Goal: Task Accomplishment & Management: Use online tool/utility

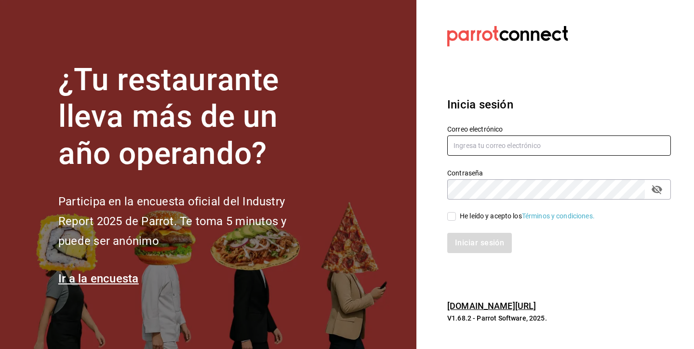
type input "[PERSON_NAME][EMAIL_ADDRESS][DOMAIN_NAME]"
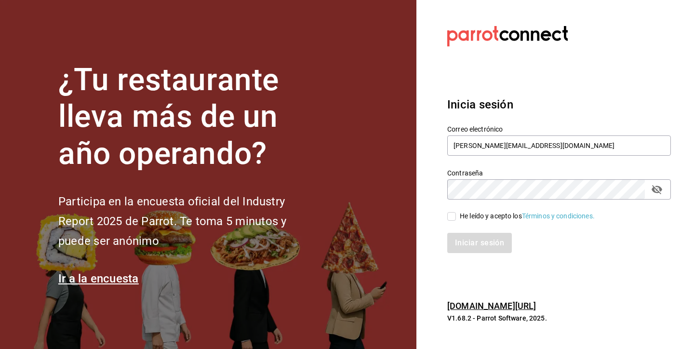
click at [455, 216] on input "He leído y acepto los Términos y condiciones." at bounding box center [451, 216] width 9 height 9
checkbox input "true"
click at [478, 253] on button "Iniciar sesión" at bounding box center [480, 243] width 66 height 20
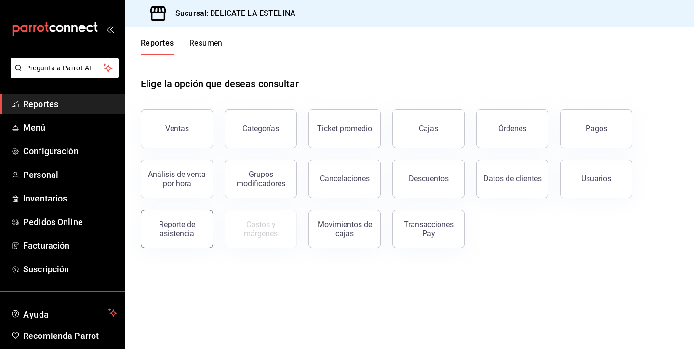
click at [180, 226] on div "Reporte de asistencia" at bounding box center [177, 229] width 60 height 18
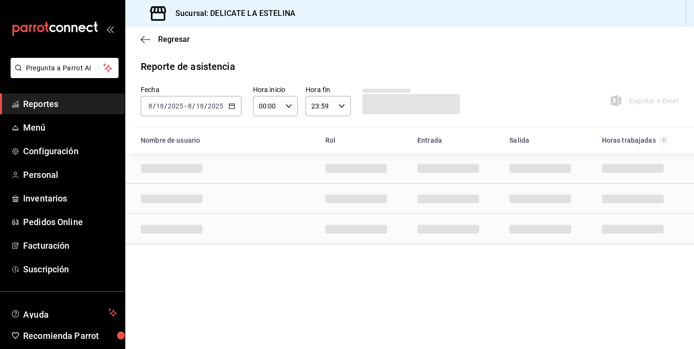
click at [233, 108] on icon "button" at bounding box center [231, 106] width 7 height 7
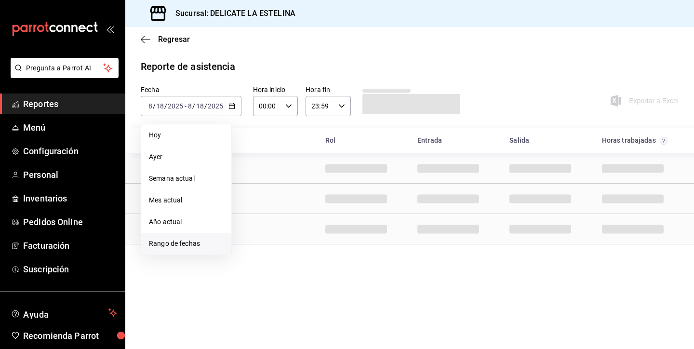
click at [188, 243] on span "Rango de fechas" at bounding box center [186, 244] width 75 height 10
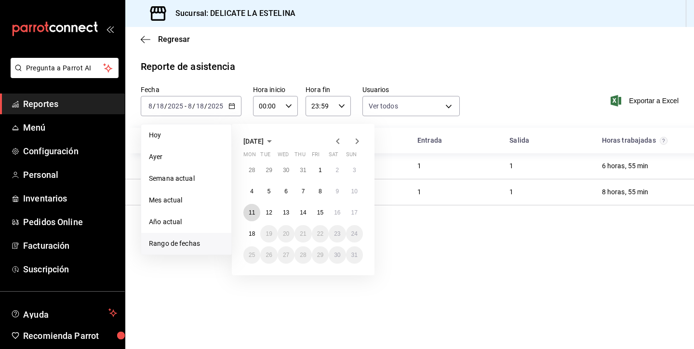
click at [253, 213] on abbr "11" at bounding box center [252, 212] width 6 height 7
click at [359, 214] on button "17" at bounding box center [354, 212] width 17 height 17
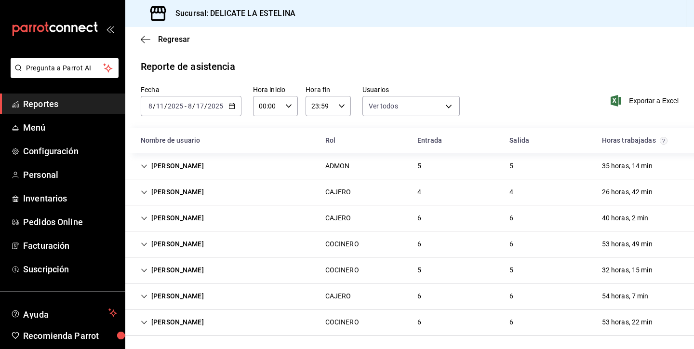
click at [664, 94] on div "Exportar a Excel" at bounding box center [630, 100] width 98 height 31
click at [664, 97] on span "Exportar a Excel" at bounding box center [645, 101] width 66 height 12
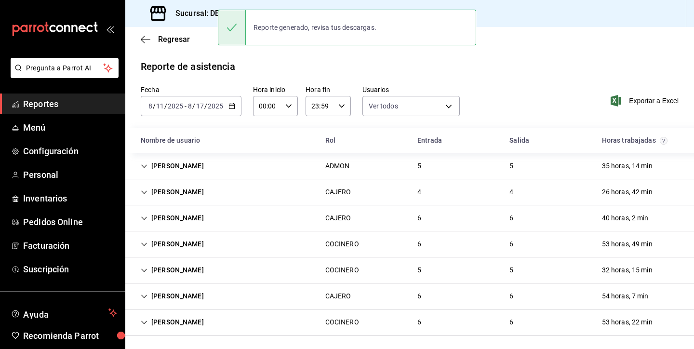
click at [616, 51] on div "Regresar" at bounding box center [409, 39] width 569 height 25
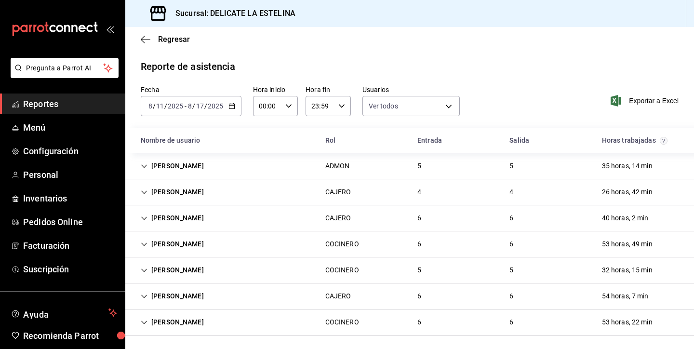
scroll to position [2, 0]
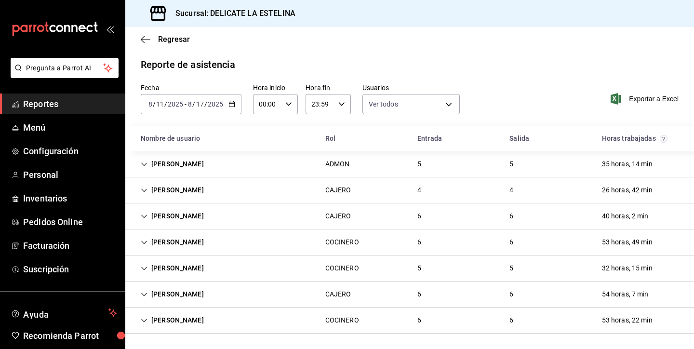
click at [181, 192] on div "[PERSON_NAME]" at bounding box center [172, 190] width 79 height 18
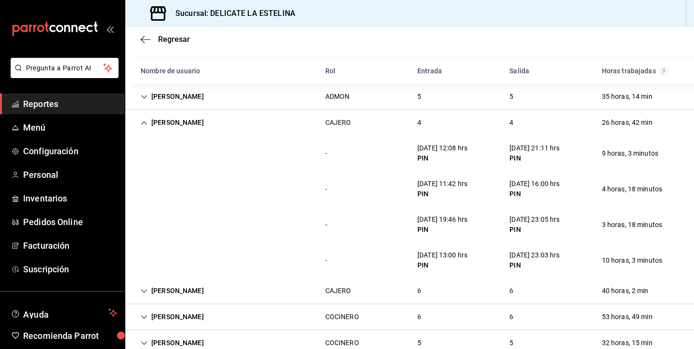
scroll to position [72, 0]
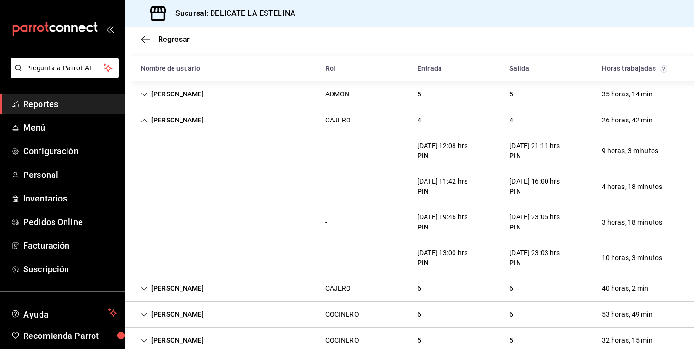
click at [144, 122] on icon "Cell" at bounding box center [144, 120] width 7 height 7
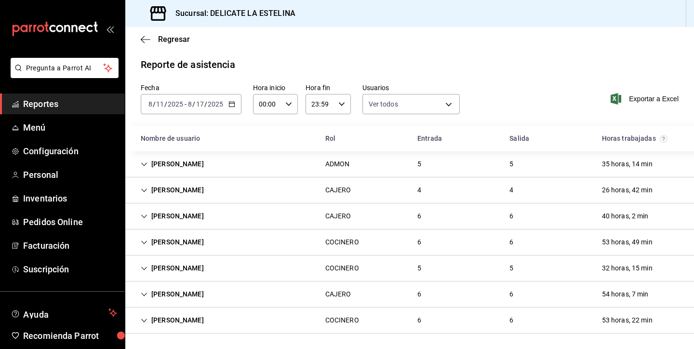
scroll to position [2, 0]
